Goal: Task Accomplishment & Management: Complete application form

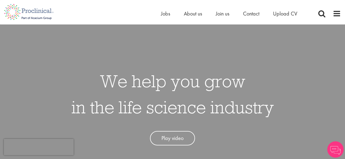
click at [164, 14] on span "Jobs" at bounding box center [165, 13] width 9 height 7
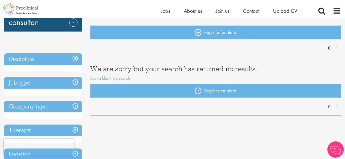
scroll to position [55, 0]
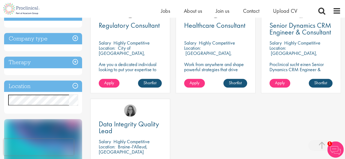
scroll to position [109, 0]
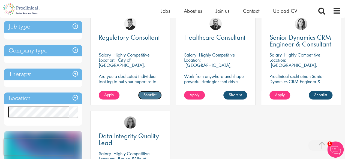
click at [156, 97] on link "Shortlist" at bounding box center [150, 95] width 24 height 9
click at [143, 95] on link "Shortlisted" at bounding box center [148, 95] width 28 height 9
click at [110, 97] on span "Apply" at bounding box center [109, 95] width 10 height 6
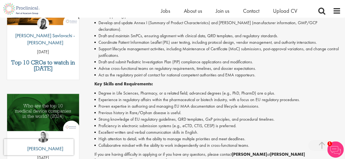
scroll to position [218, 0]
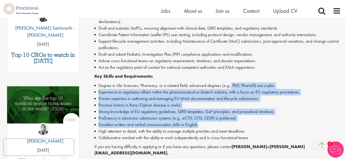
drag, startPoint x: 230, startPoint y: 81, endPoint x: 269, endPoint y: 117, distance: 53.2
click at [269, 117] on ul "Degree in Life Sciences, Pharmacy, or a related field; advanced degrees (e.g., …" at bounding box center [217, 112] width 246 height 59
click at [269, 122] on li "Excellent written and verbal communication skills in English." at bounding box center [217, 125] width 246 height 7
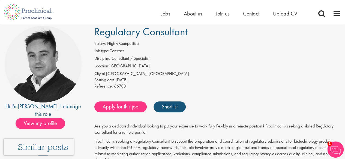
scroll to position [0, 0]
